Goal: Task Accomplishment & Management: Manage account settings

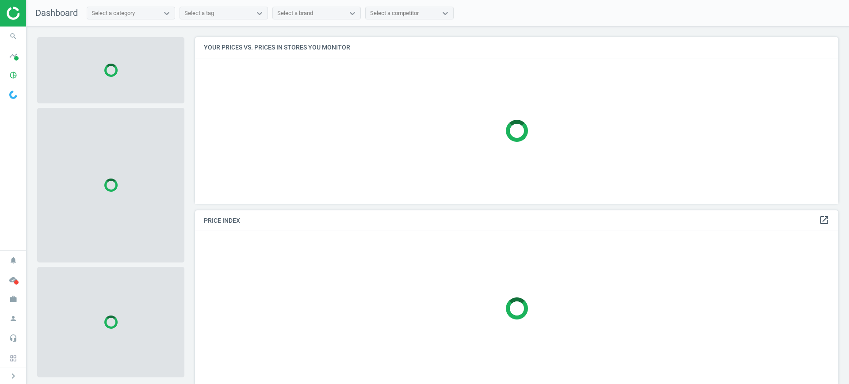
scroll to position [184, 652]
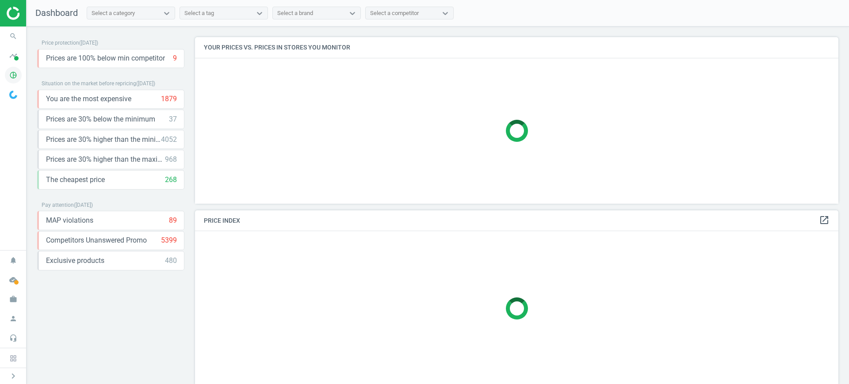
click at [18, 66] on span "pie_chart_outlined" at bounding box center [13, 74] width 27 height 19
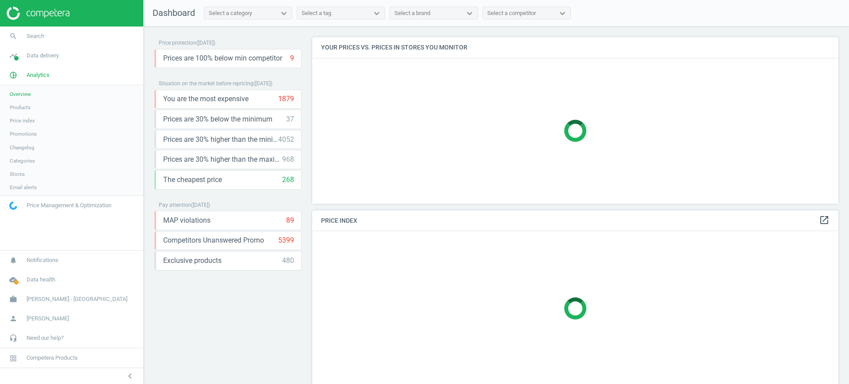
scroll to position [184, 535]
click at [23, 103] on link "Products" at bounding box center [71, 107] width 143 height 13
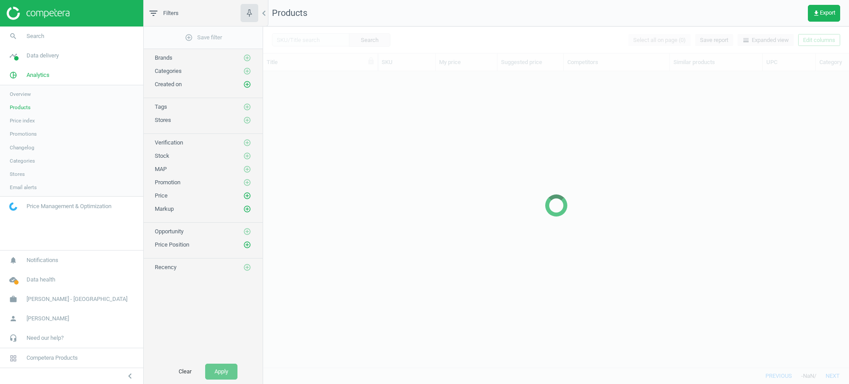
scroll to position [280, 578]
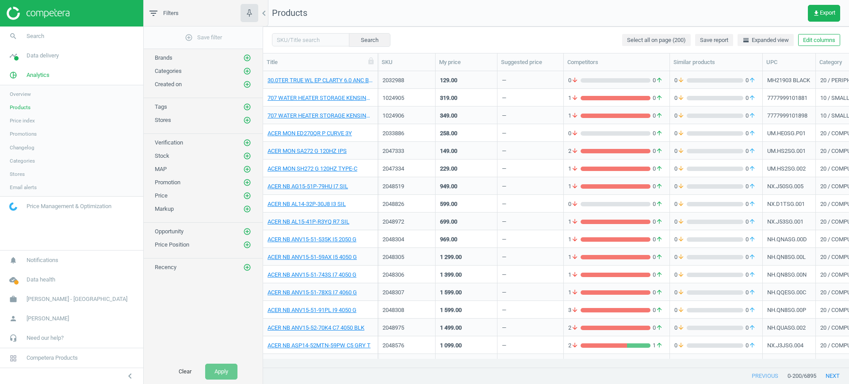
click at [402, 175] on div "2047334" at bounding box center [407, 170] width 48 height 11
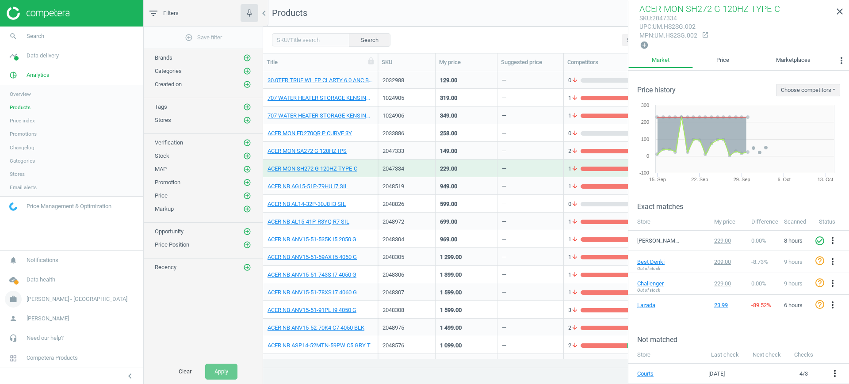
click at [79, 292] on link "work [PERSON_NAME] - [GEOGRAPHIC_DATA]" at bounding box center [71, 299] width 143 height 19
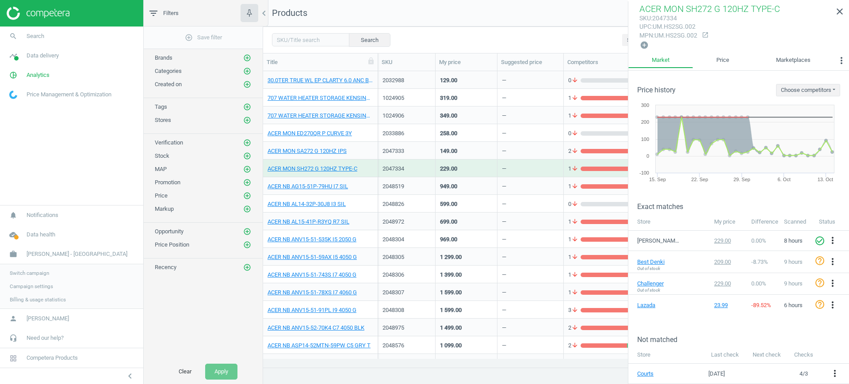
click at [34, 276] on span "Switch campaign" at bounding box center [29, 273] width 39 height 7
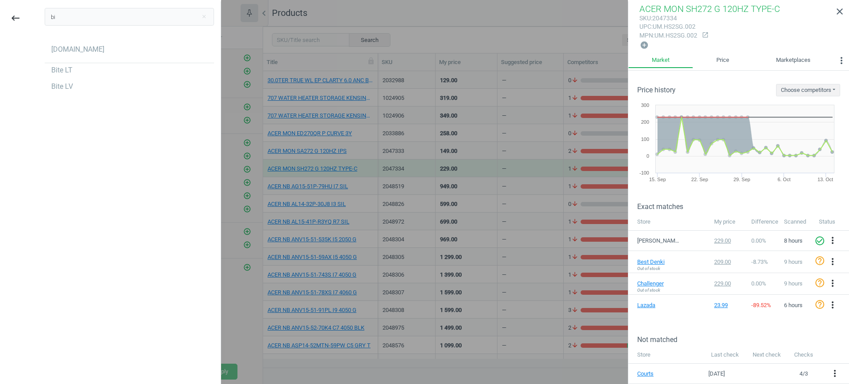
type input "bi"
click at [59, 78] on div "[DOMAIN_NAME] Bite LT Bite LV" at bounding box center [129, 67] width 169 height 51
click at [56, 74] on div "Bite LT" at bounding box center [61, 70] width 21 height 10
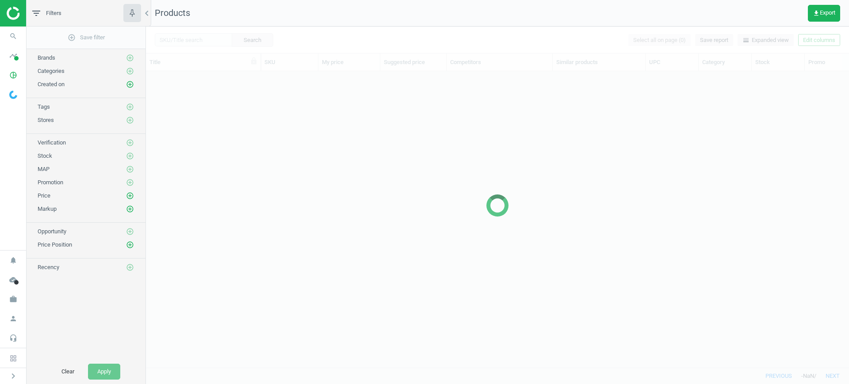
scroll to position [280, 695]
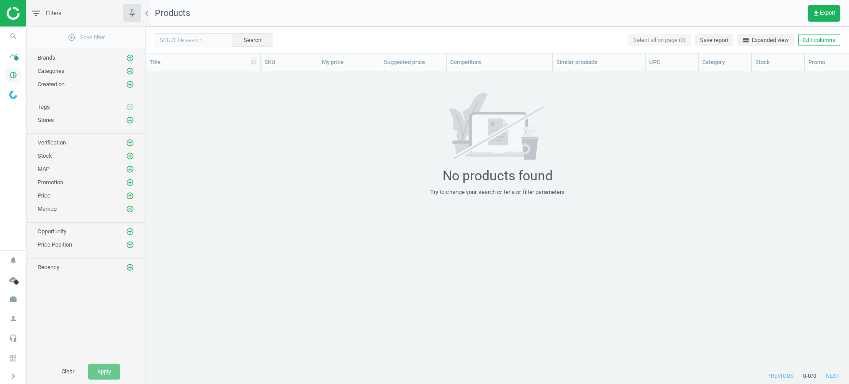
click at [22, 73] on span "pie_chart_outlined" at bounding box center [13, 74] width 27 height 19
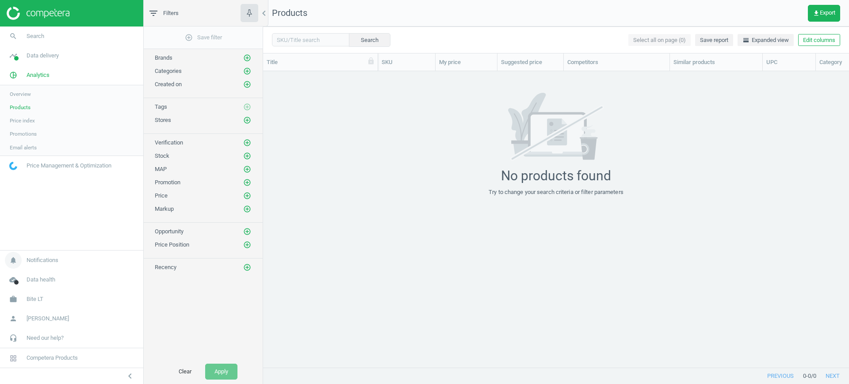
scroll to position [280, 578]
click at [33, 106] on link "Products" at bounding box center [71, 107] width 143 height 13
click at [55, 291] on link "work Bite LT" at bounding box center [71, 299] width 143 height 19
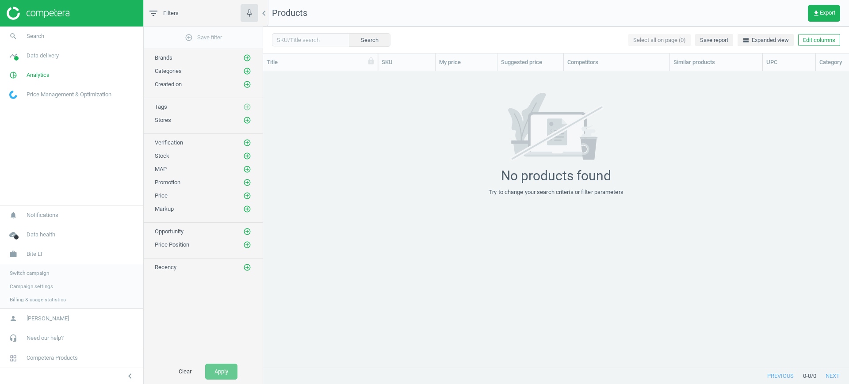
click at [42, 278] on link "Switch campaign" at bounding box center [71, 273] width 143 height 13
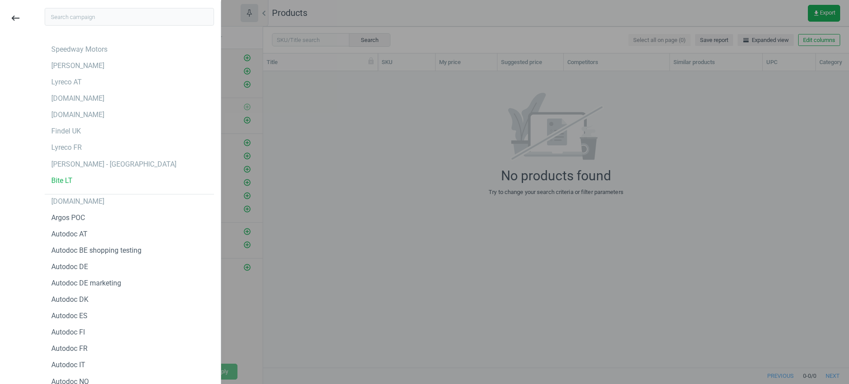
click at [444, 257] on div at bounding box center [424, 192] width 849 height 384
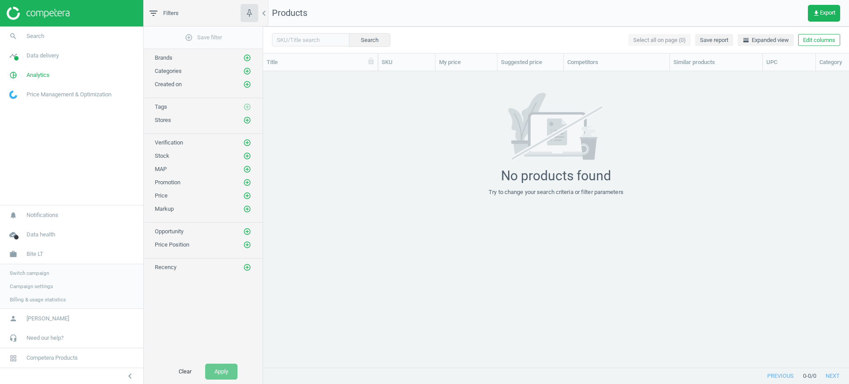
click at [39, 291] on link "Campaign settings" at bounding box center [71, 286] width 143 height 13
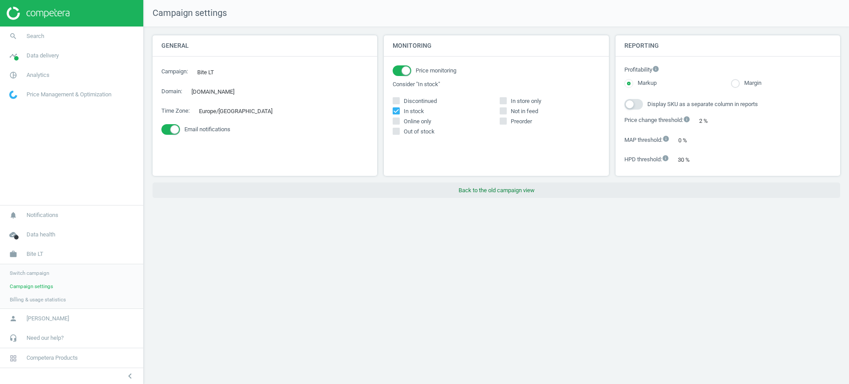
click at [549, 197] on button "Back to the old campaign view" at bounding box center [497, 191] width 688 height 16
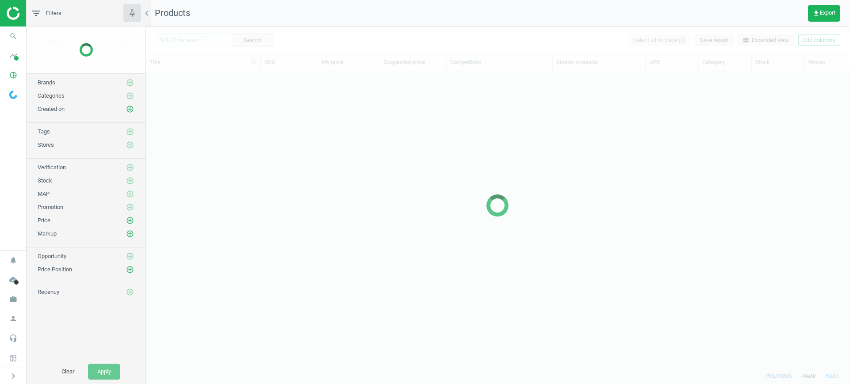
scroll to position [280, 695]
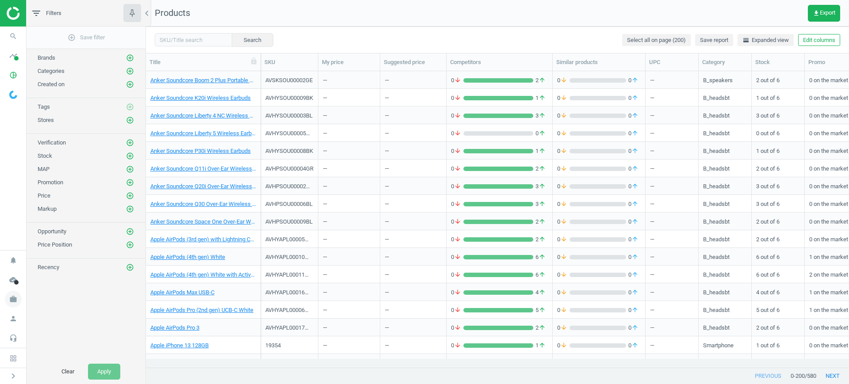
click at [17, 298] on icon "work" at bounding box center [13, 299] width 17 height 17
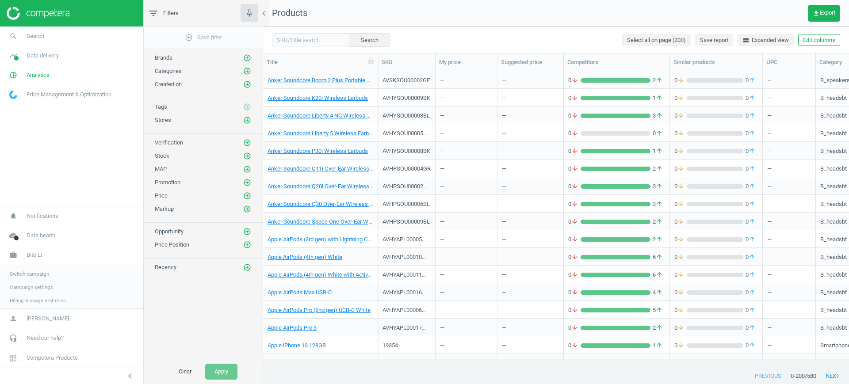
scroll to position [280, 578]
click at [401, 111] on div "AVHYSOU00003BL" at bounding box center [407, 114] width 48 height 15
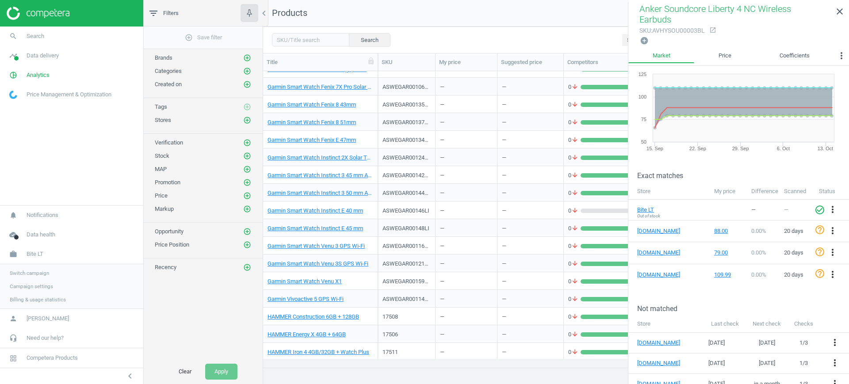
scroll to position [1382, 0]
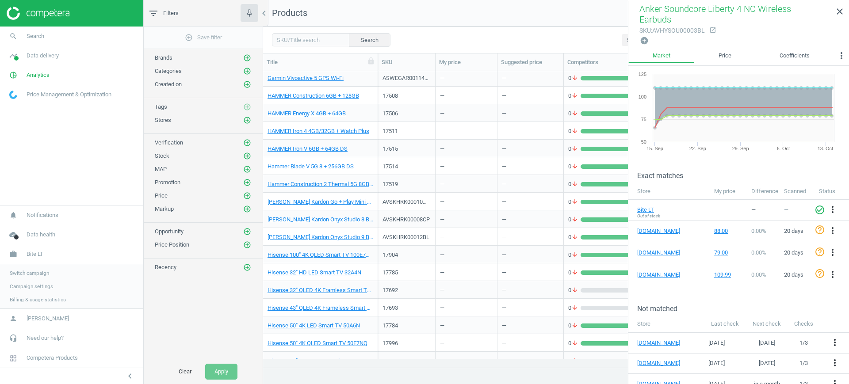
click at [453, 312] on div "—" at bounding box center [466, 307] width 53 height 15
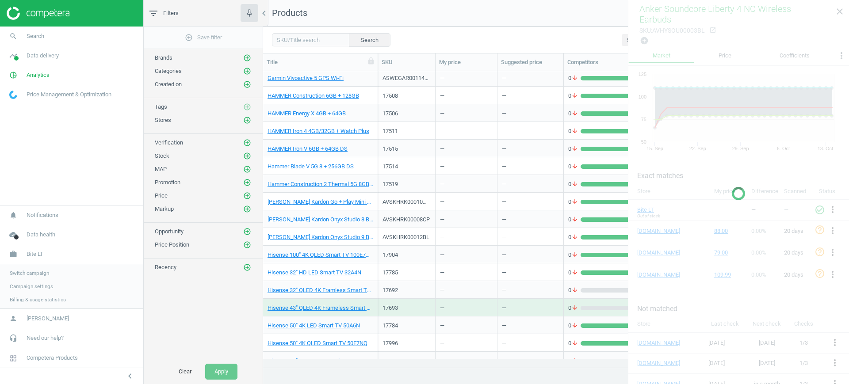
click at [453, 312] on div "—" at bounding box center [466, 307] width 53 height 15
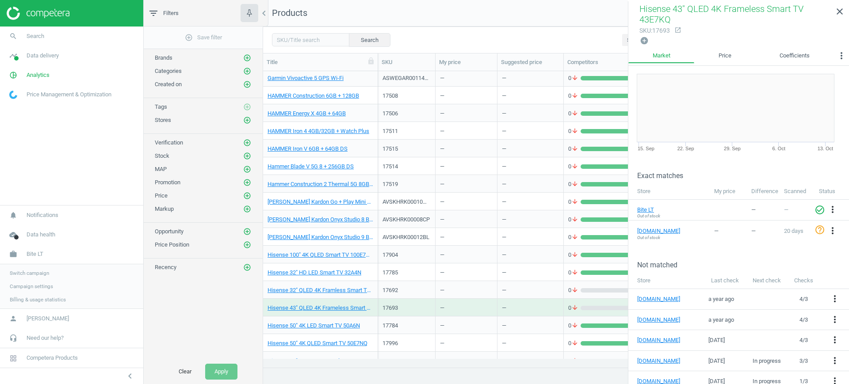
scroll to position [0, 0]
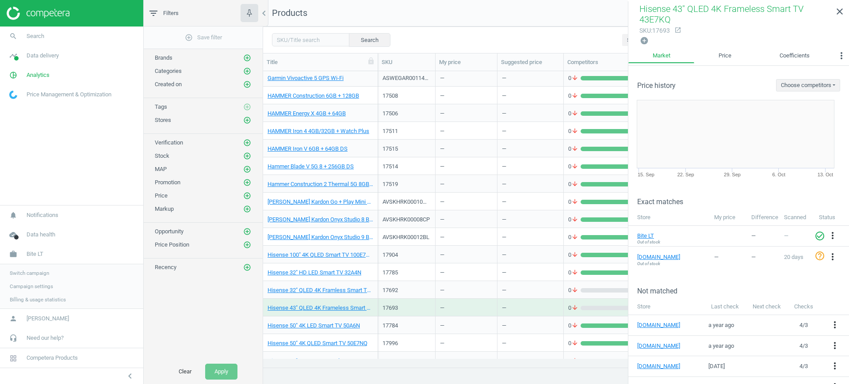
click at [472, 219] on div "—" at bounding box center [466, 218] width 53 height 15
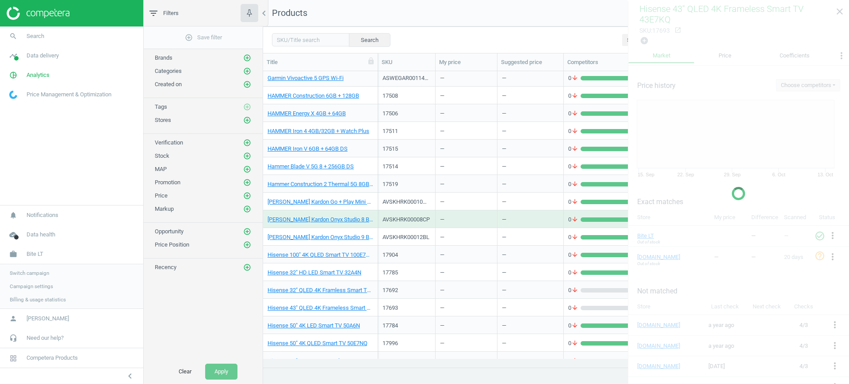
click at [472, 219] on div "—" at bounding box center [466, 218] width 53 height 15
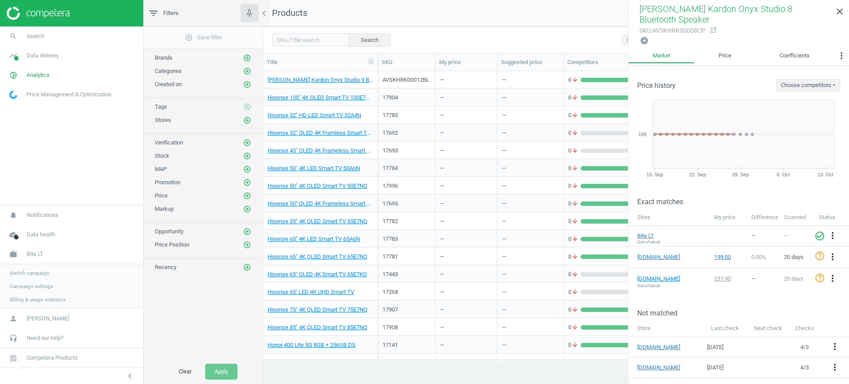
scroll to position [1603, 0]
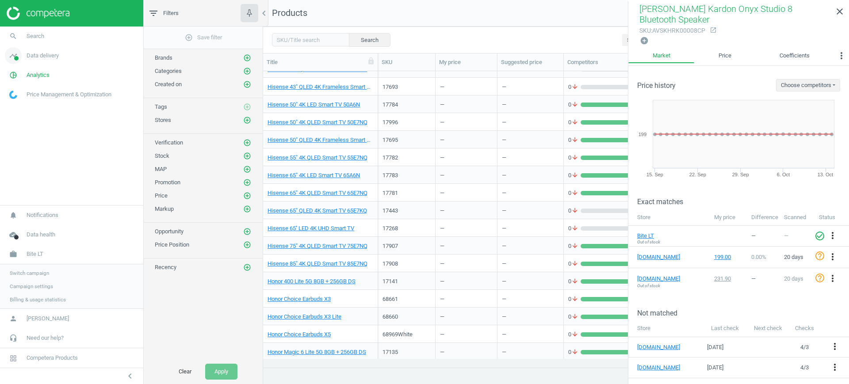
click at [35, 53] on span "Data delivery" at bounding box center [43, 56] width 32 height 8
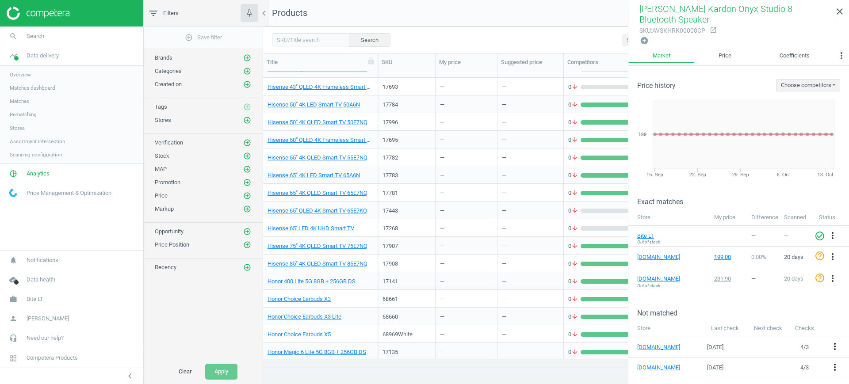
click at [44, 153] on span "Scanning configuration" at bounding box center [36, 154] width 52 height 7
